Goal: Task Accomplishment & Management: Manage account settings

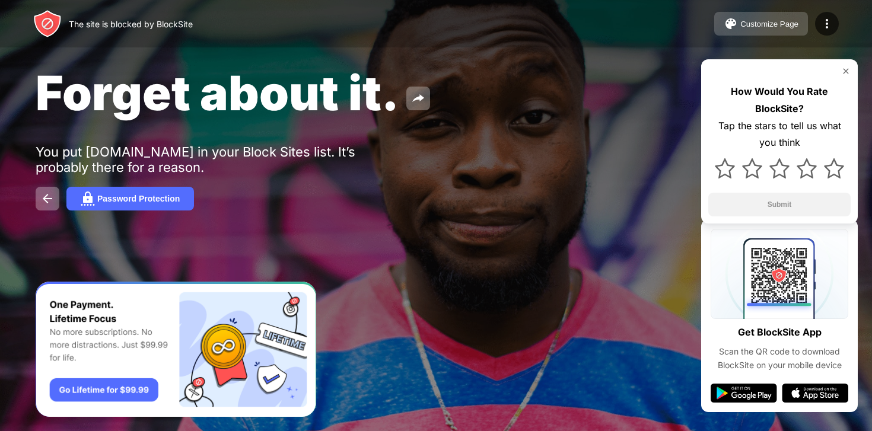
click at [758, 21] on div "Customize Page" at bounding box center [770, 24] width 58 height 9
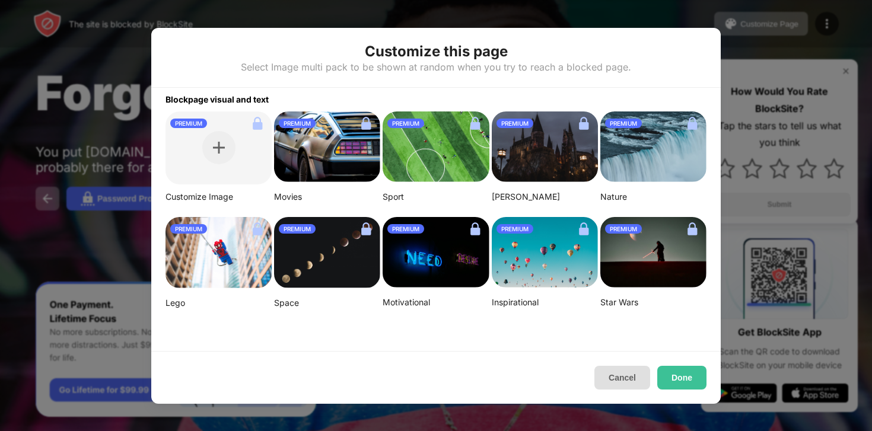
click at [621, 379] on button "Cancel" at bounding box center [623, 378] width 56 height 24
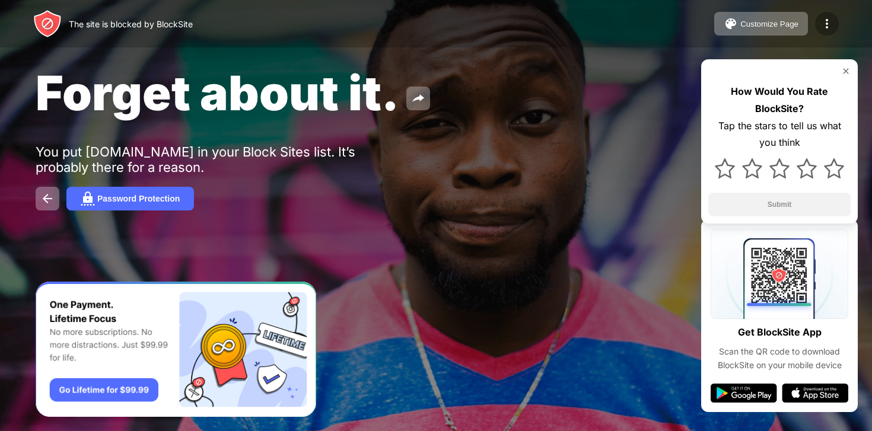
click at [830, 28] on img at bounding box center [827, 24] width 14 height 14
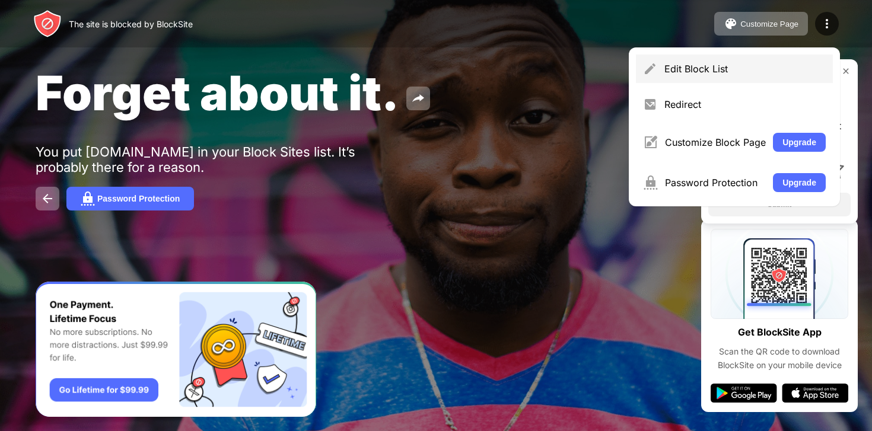
click at [713, 63] on div "Edit Block List" at bounding box center [745, 69] width 161 height 12
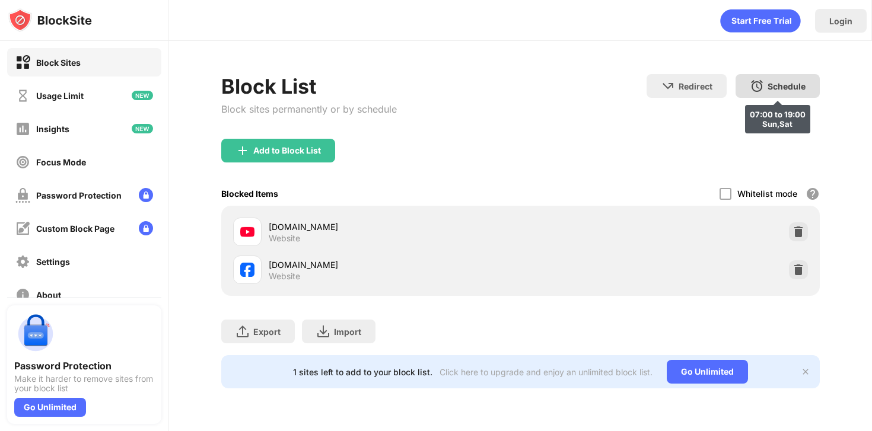
click at [792, 75] on div "Schedule 07:00 to 19:00 Sun,Sat" at bounding box center [778, 86] width 84 height 24
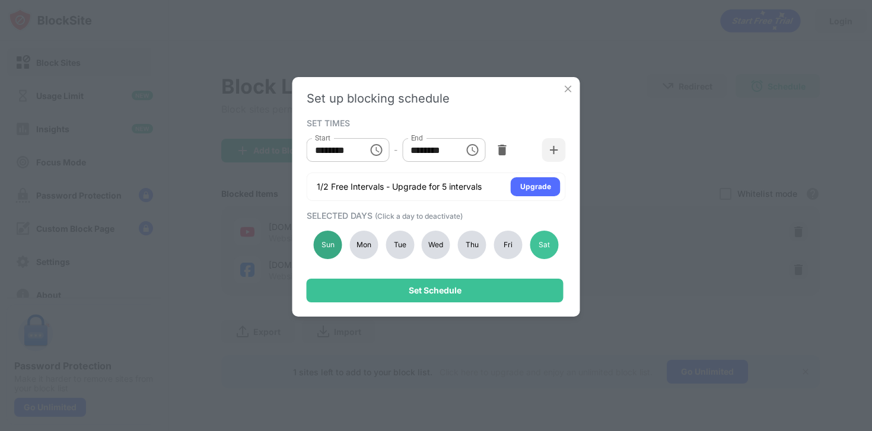
click at [327, 243] on div "Sun" at bounding box center [328, 245] width 28 height 28
click at [357, 240] on div "Mon" at bounding box center [364, 245] width 28 height 28
click at [404, 245] on div "Tue" at bounding box center [400, 245] width 28 height 28
click at [434, 246] on div "Wed" at bounding box center [436, 245] width 28 height 28
click at [477, 246] on div "Thu" at bounding box center [472, 245] width 28 height 28
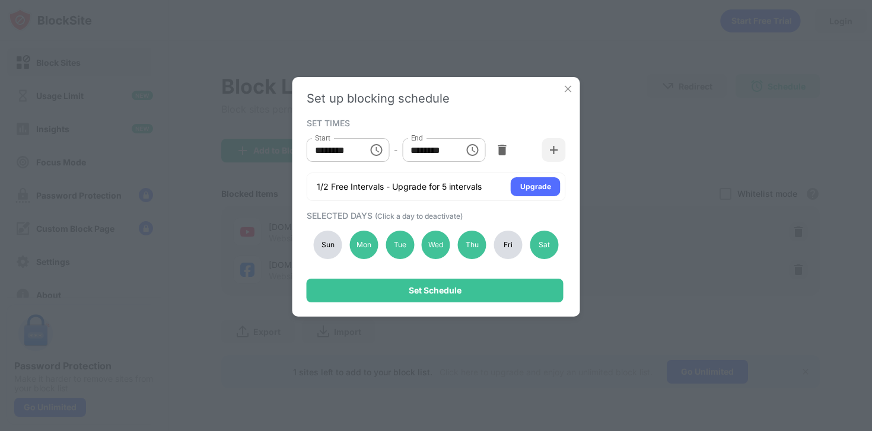
click at [503, 246] on div "Fri" at bounding box center [508, 245] width 28 height 28
click at [549, 249] on div "Sat" at bounding box center [544, 245] width 28 height 28
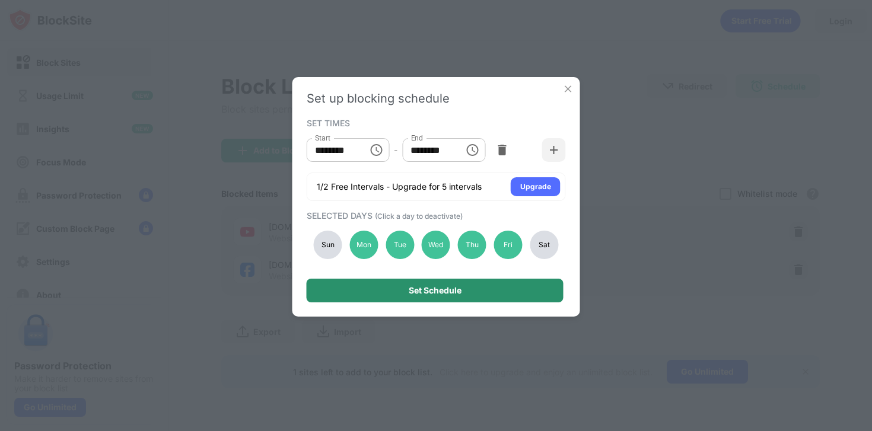
click at [479, 288] on div "Set Schedule" at bounding box center [435, 291] width 257 height 24
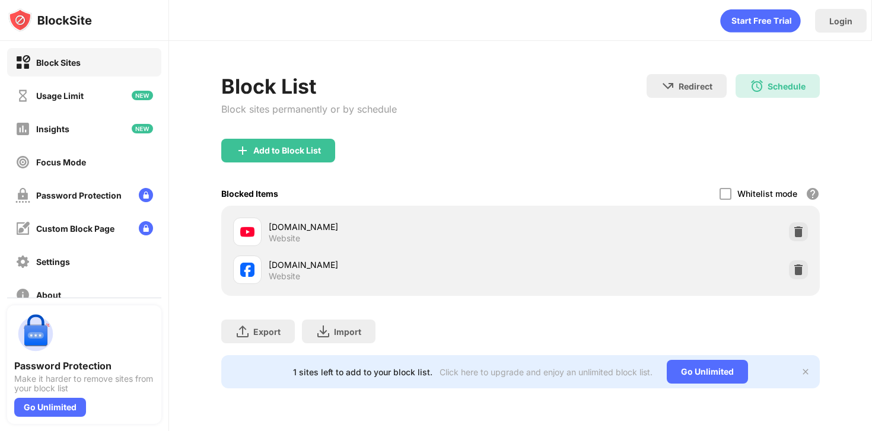
click at [504, 169] on div "Add to Block List" at bounding box center [520, 160] width 599 height 43
click at [843, 21] on div "Login" at bounding box center [841, 21] width 23 height 10
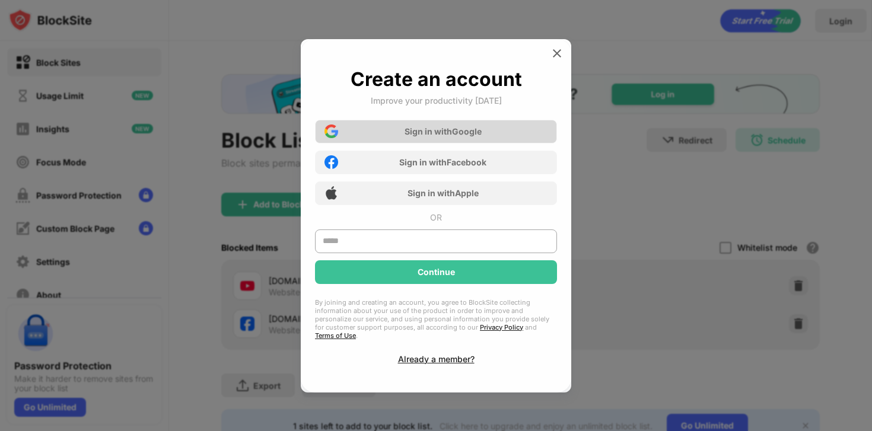
click at [508, 134] on div "Sign in with Google" at bounding box center [436, 132] width 242 height 24
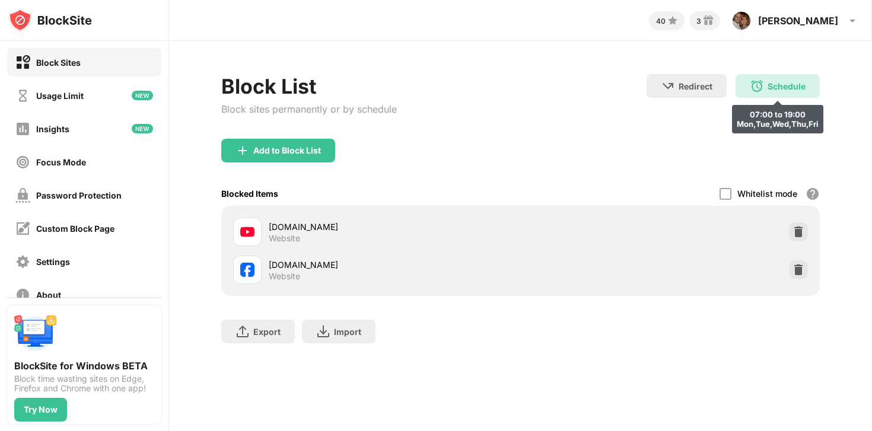
click at [768, 88] on div "Schedule" at bounding box center [787, 86] width 38 height 10
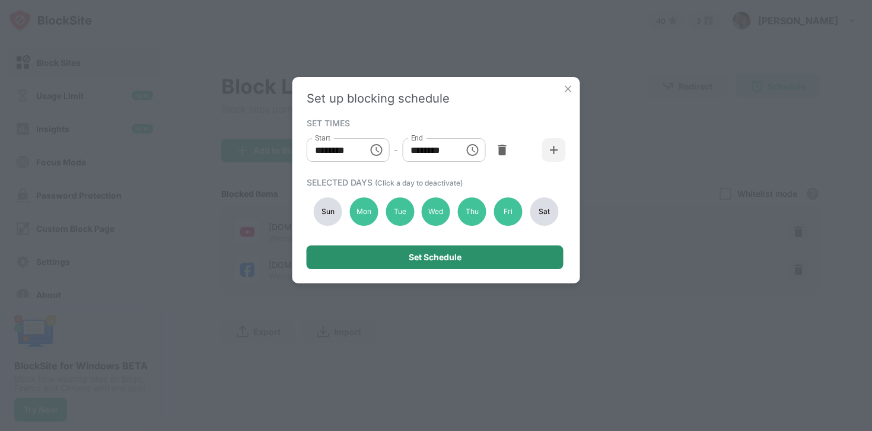
click at [466, 261] on div "Set Schedule" at bounding box center [435, 258] width 257 height 24
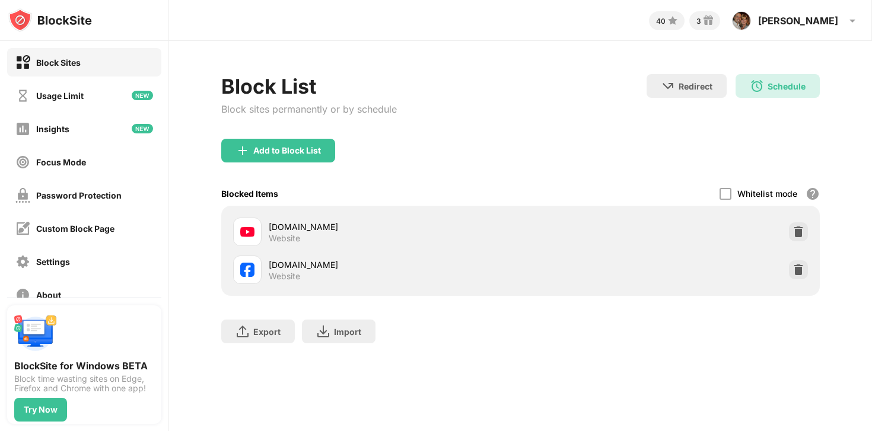
click at [593, 139] on div "Add to Block List" at bounding box center [520, 160] width 599 height 43
